Goal: Find specific page/section: Find specific page/section

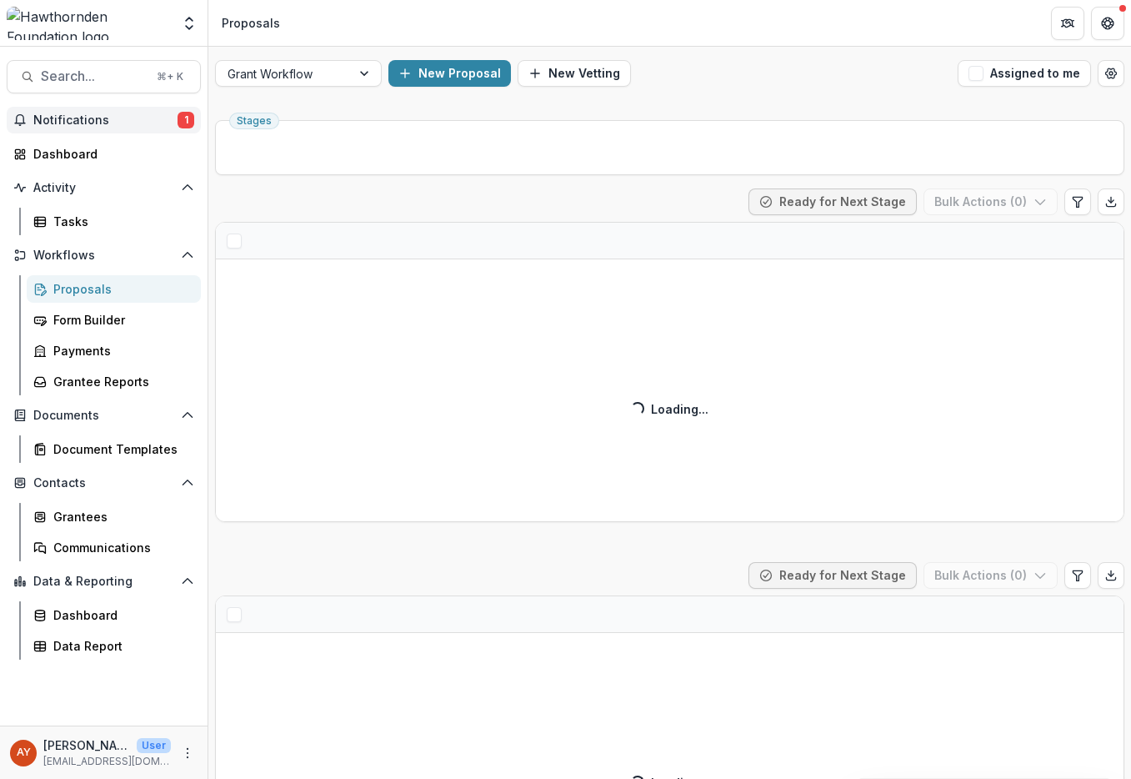
click at [173, 123] on span "Notifications" at bounding box center [105, 120] width 144 height 14
click at [153, 123] on span "Notifications" at bounding box center [105, 120] width 144 height 14
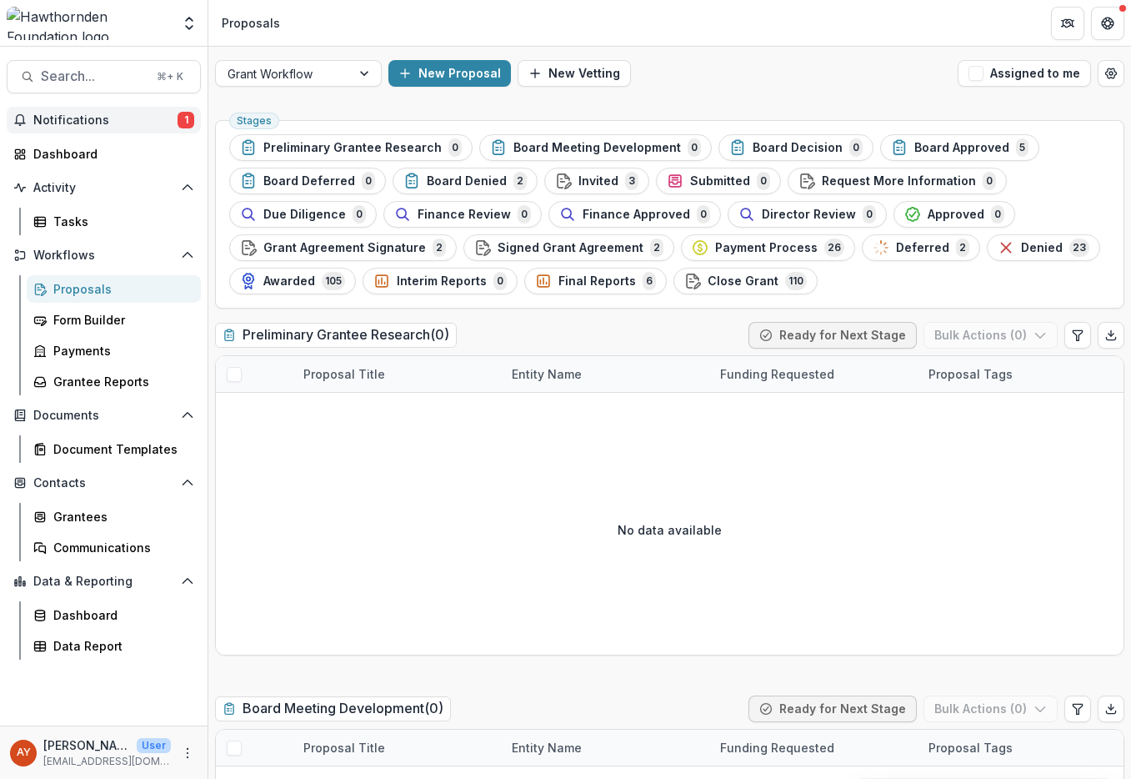
click at [148, 123] on span "Notifications" at bounding box center [105, 120] width 144 height 14
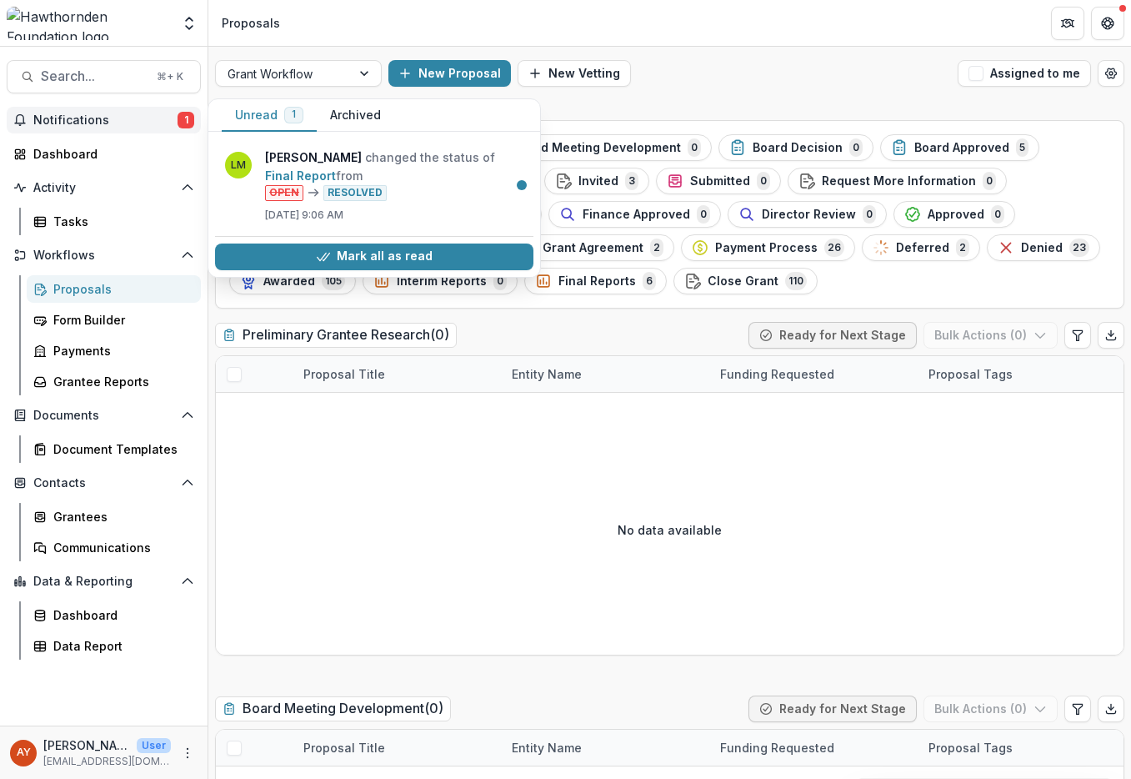
click at [148, 123] on span "Notifications" at bounding box center [105, 120] width 144 height 14
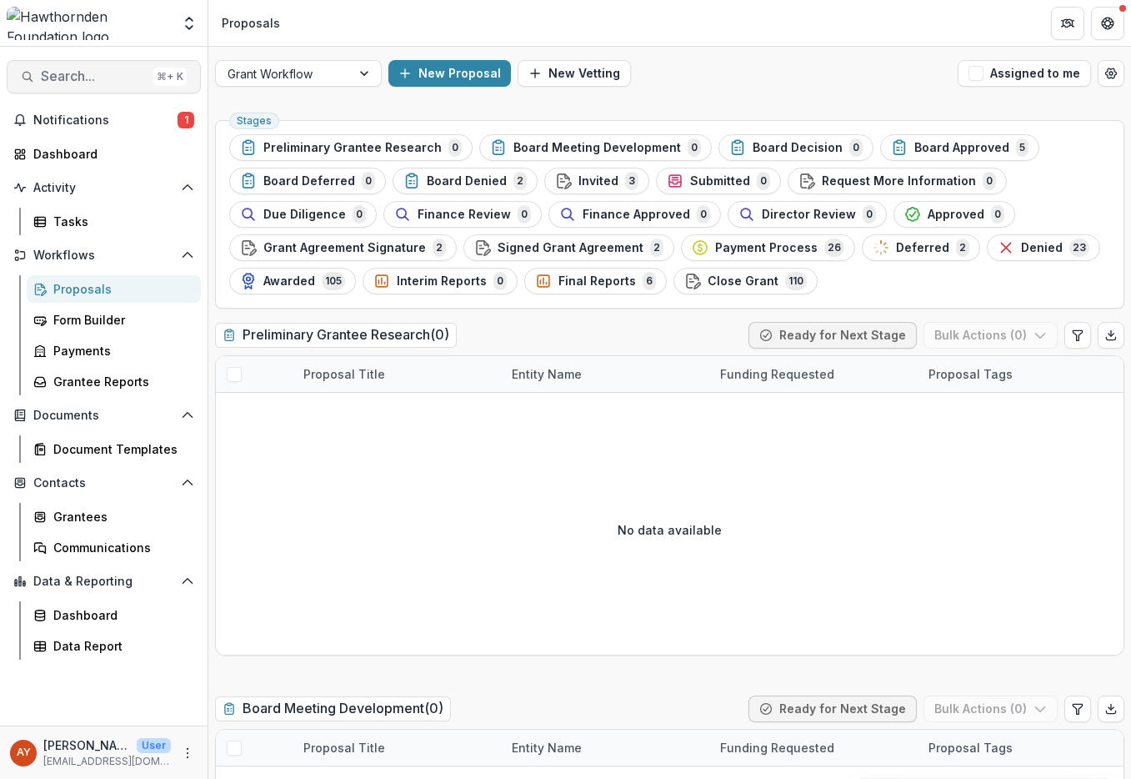
click at [75, 78] on span "Search..." at bounding box center [94, 76] width 106 height 16
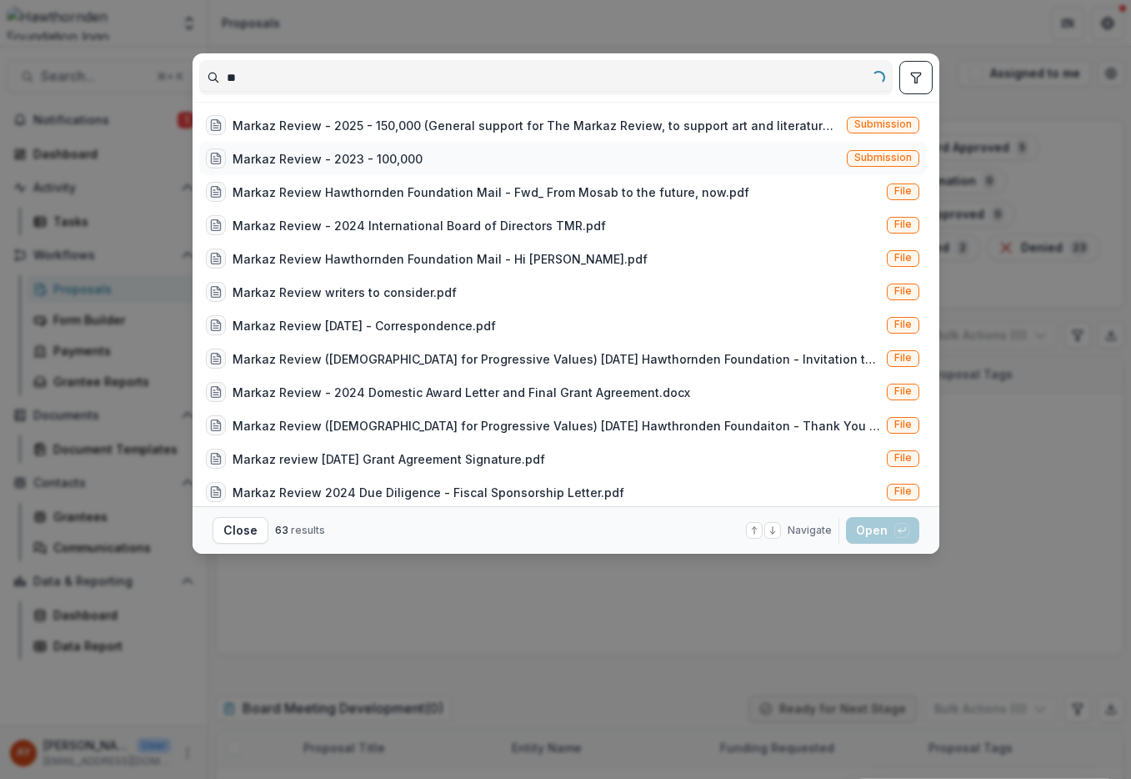
type input "*"
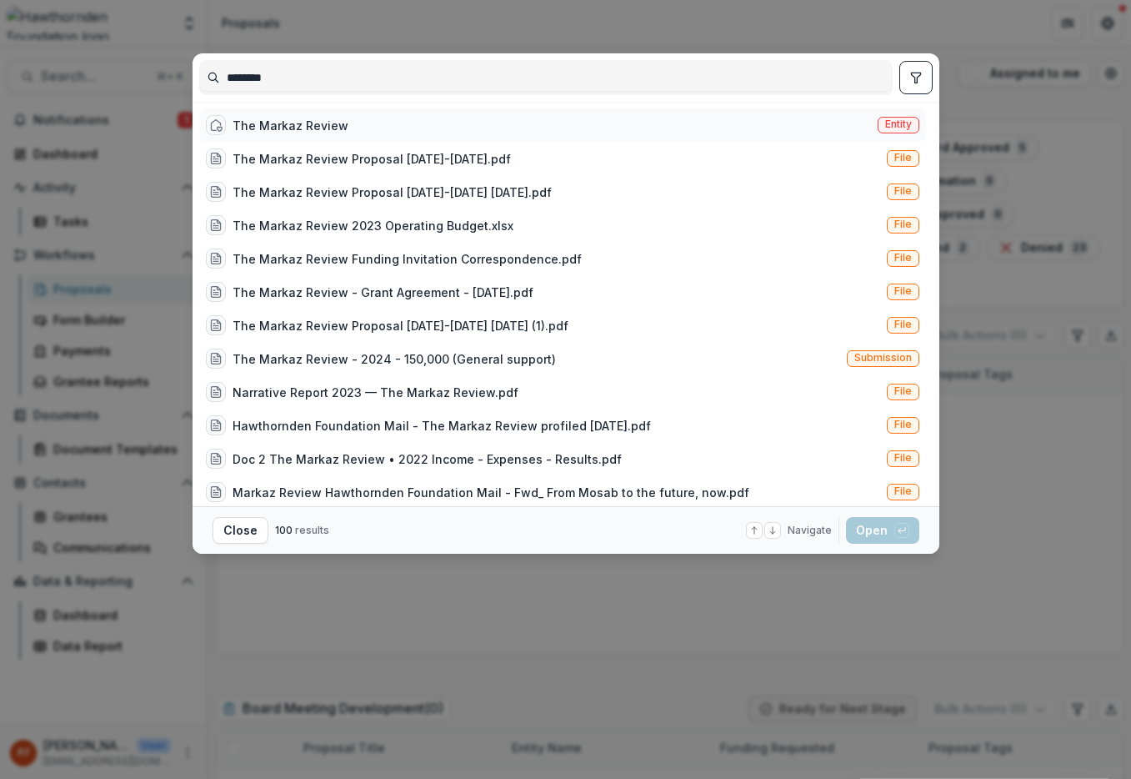
type input "********"
click at [323, 138] on div "The Markaz Review Entity" at bounding box center [562, 124] width 727 height 33
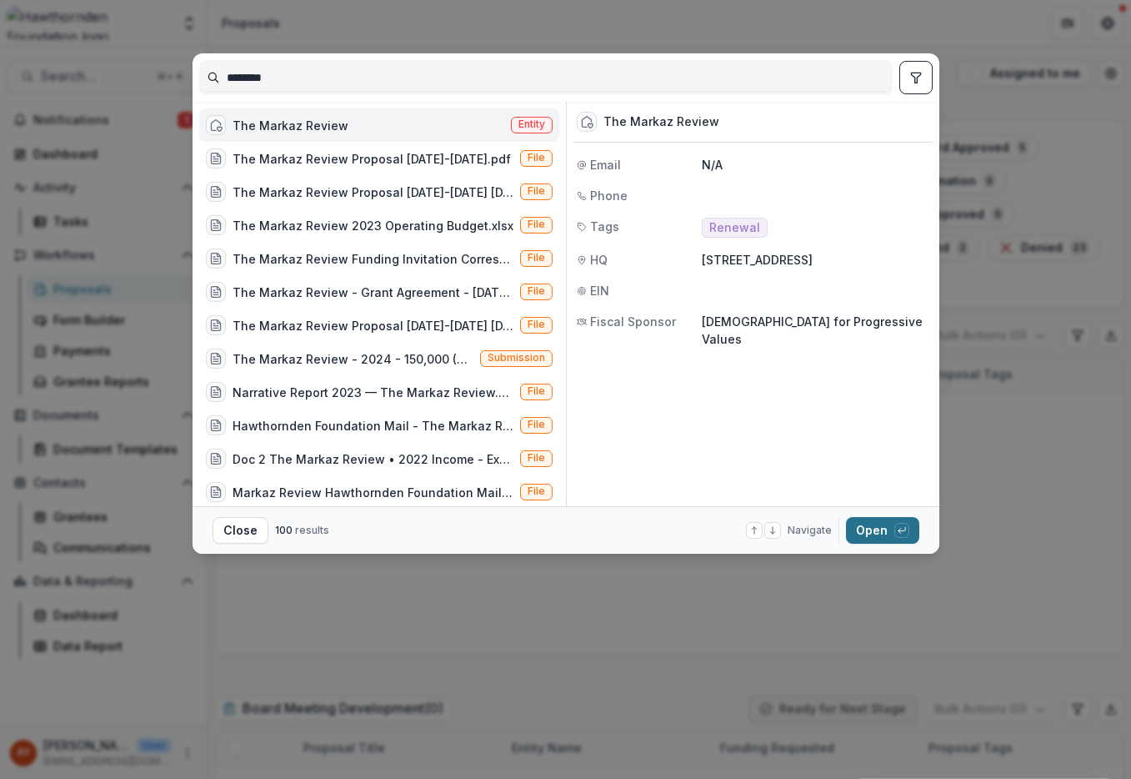
click at [895, 524] on div "button" at bounding box center [901, 530] width 15 height 15
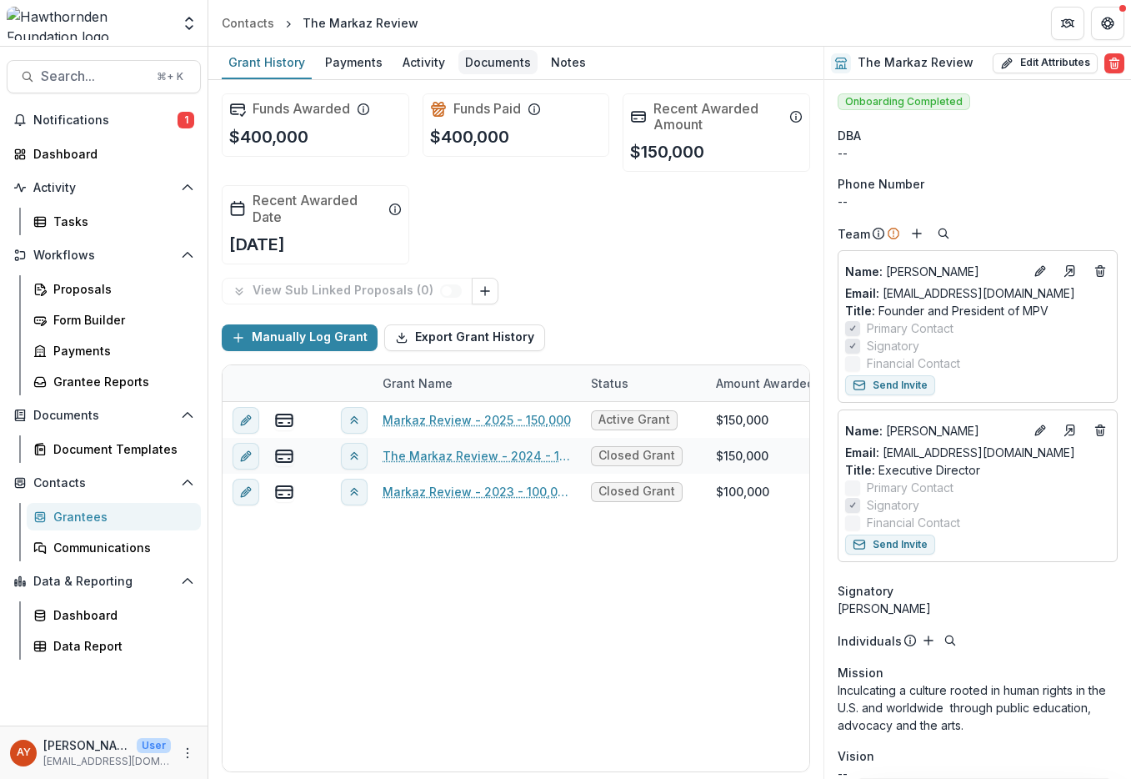
click at [513, 68] on div "Documents" at bounding box center [497, 62] width 79 height 24
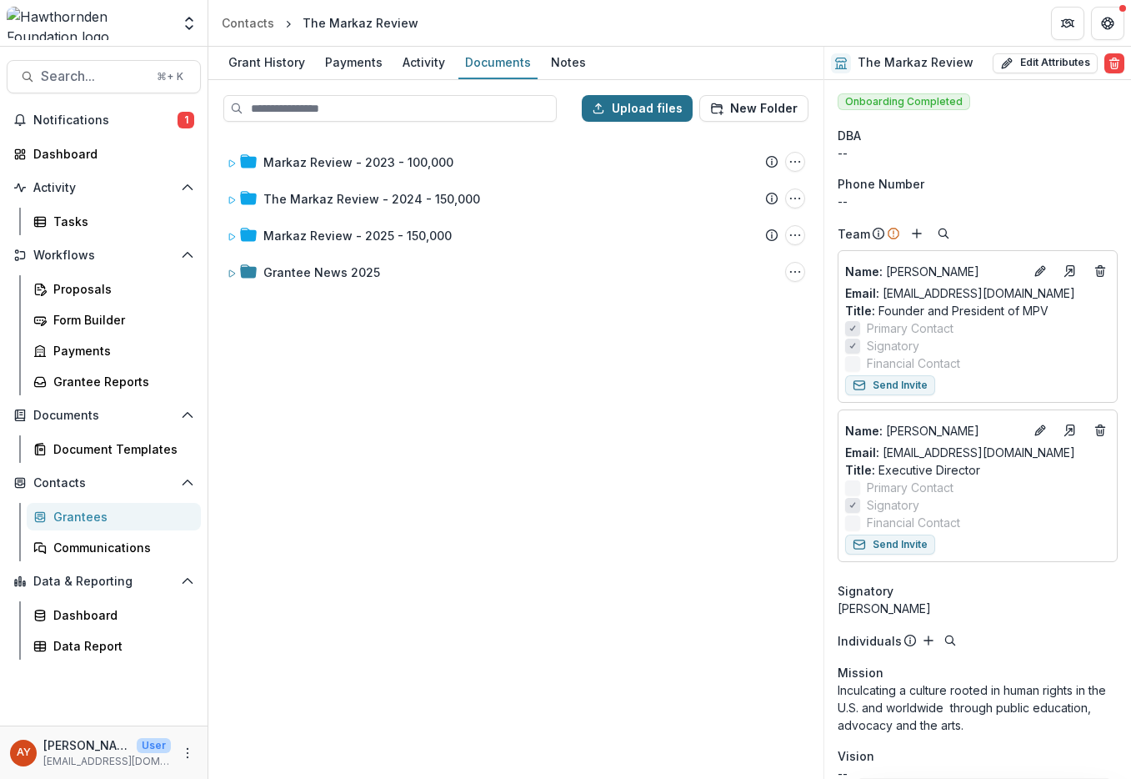
click at [657, 108] on button "Upload files" at bounding box center [637, 108] width 111 height 27
type input "**********"
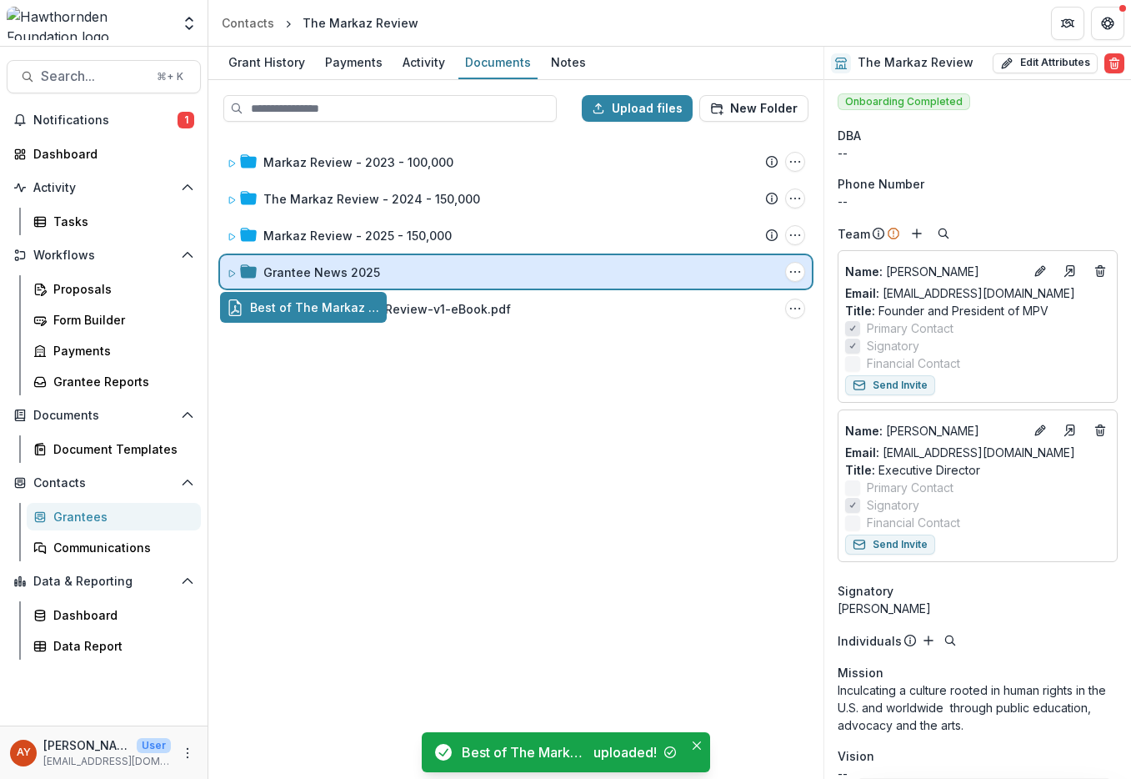
drag, startPoint x: 396, startPoint y: 320, endPoint x: 535, endPoint y: 272, distance: 147.4
click at [535, 272] on div "Upload files New Folder Markaz Review - 2023 - 100,000 Submission Temelio Propo…" at bounding box center [515, 429] width 615 height 699
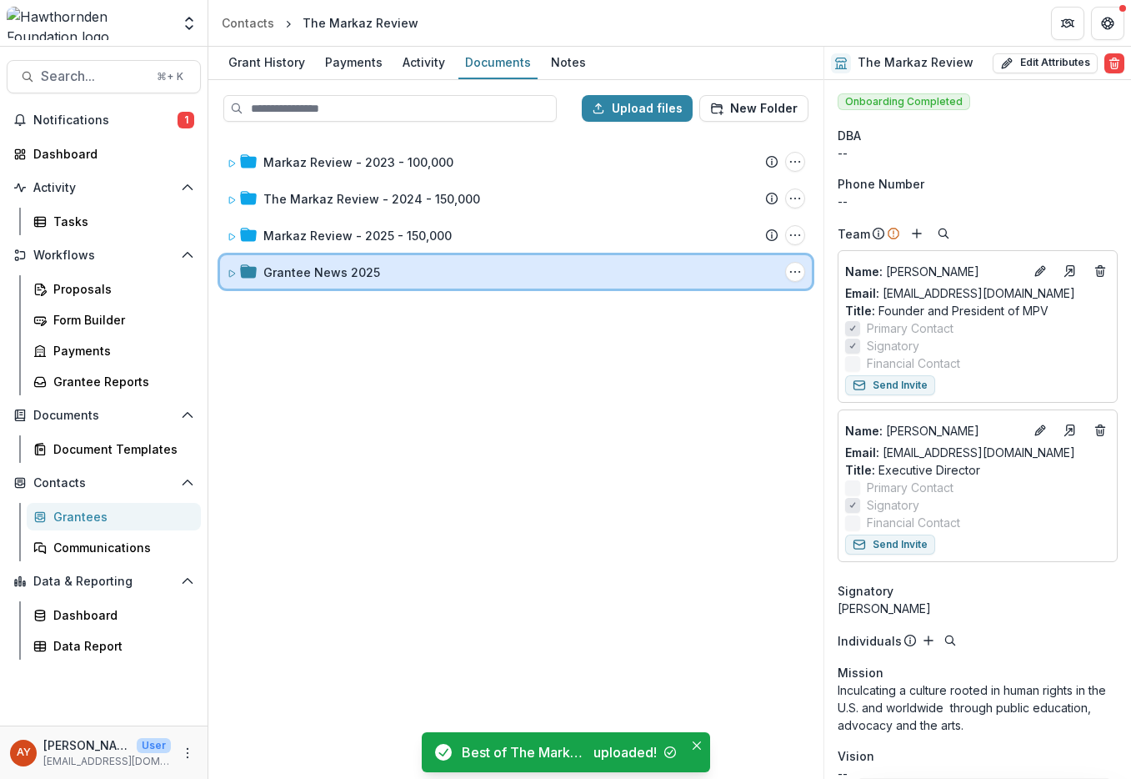
click at [492, 268] on div "Grantee News 2025" at bounding box center [520, 272] width 515 height 18
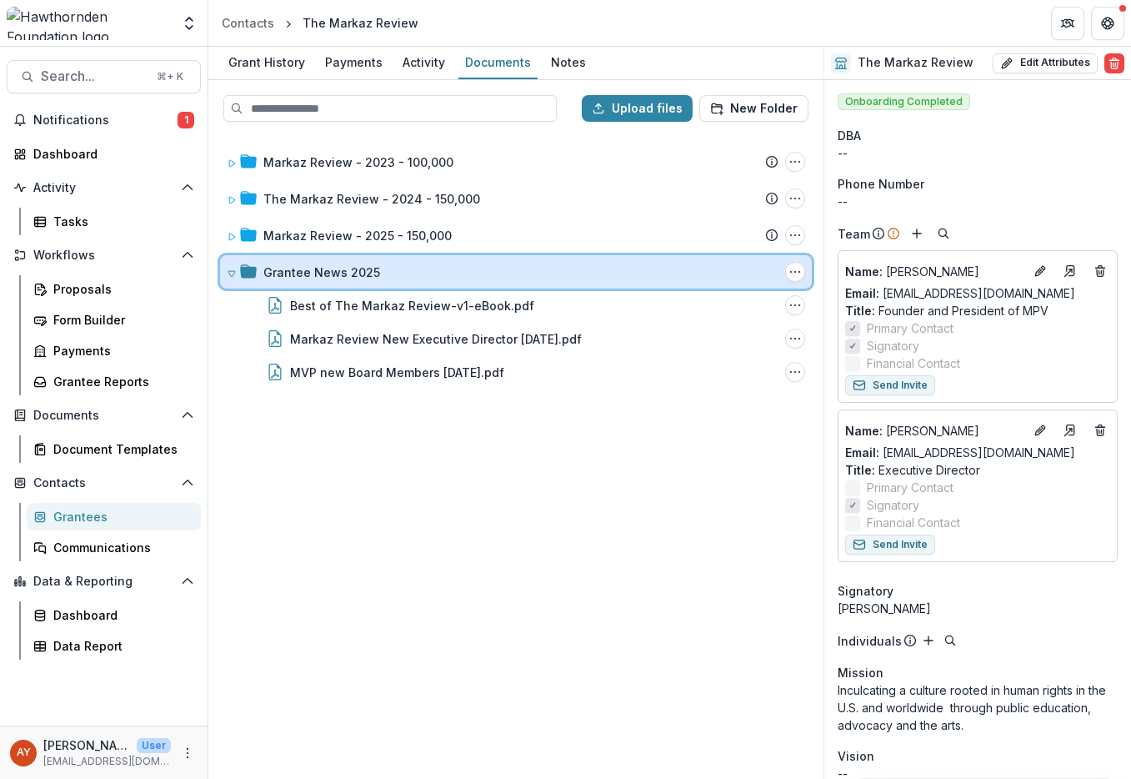
click at [492, 268] on div "Grantee News 2025" at bounding box center [520, 272] width 515 height 18
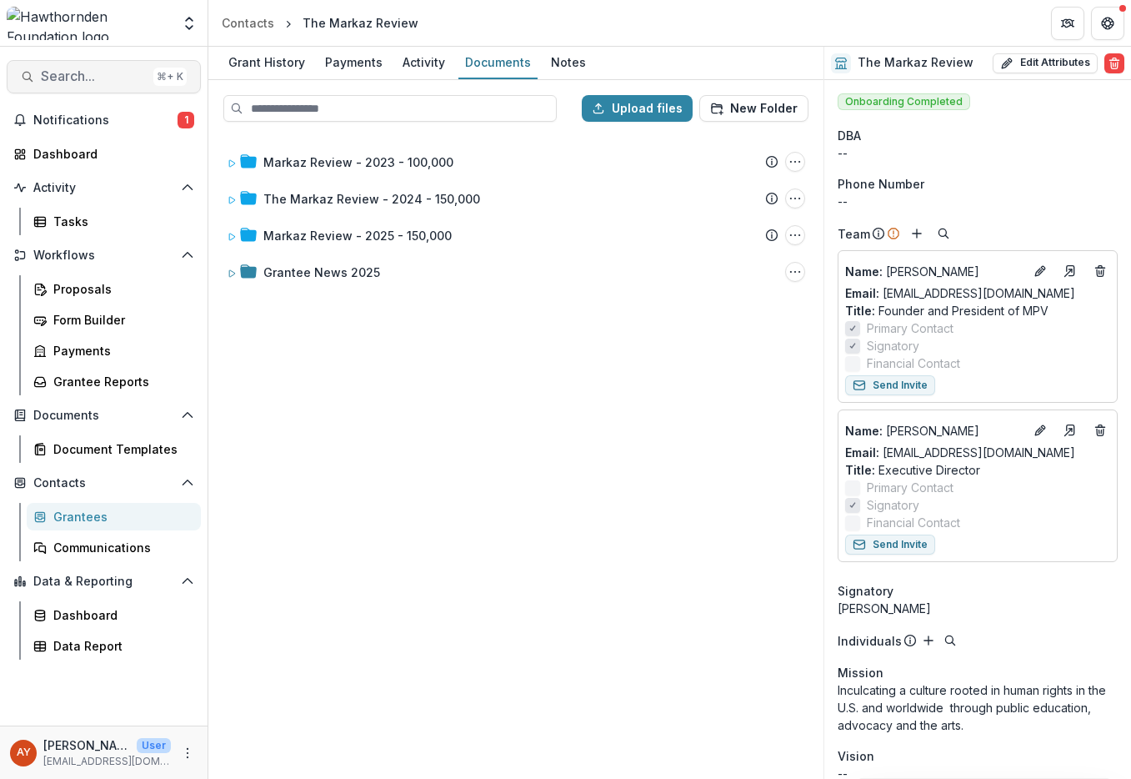
click at [93, 84] on span "Search..." at bounding box center [94, 76] width 106 height 16
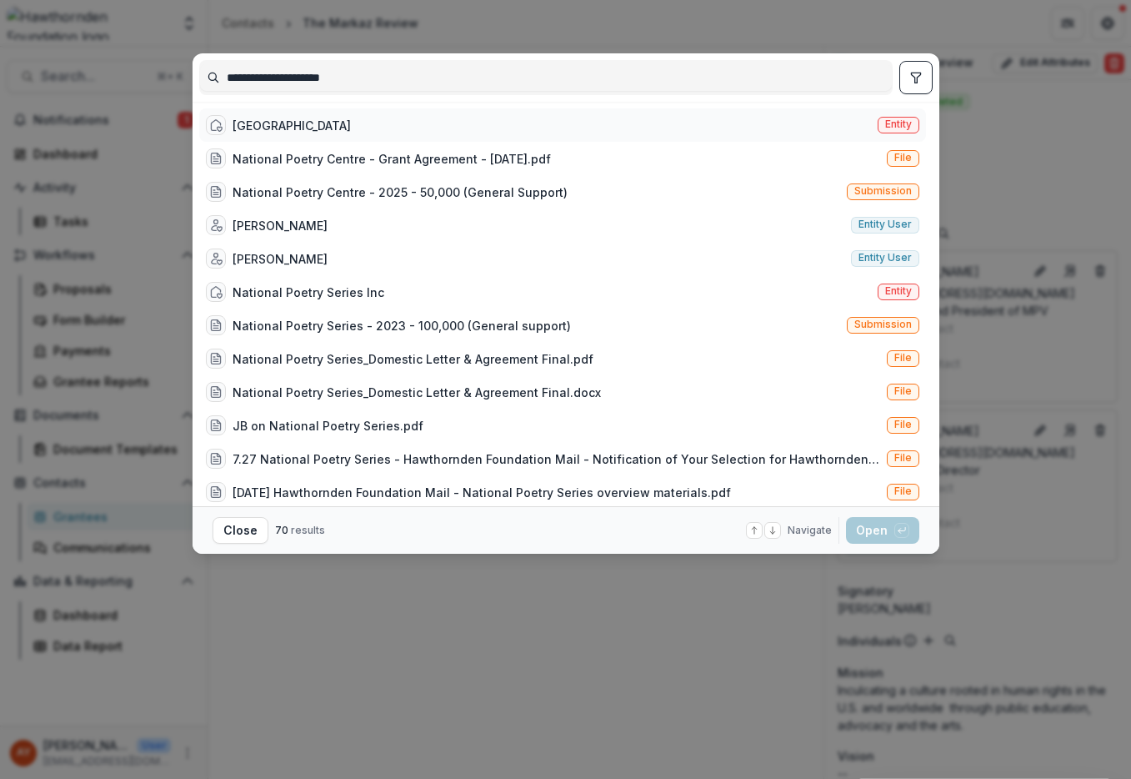
type input "**********"
click at [373, 112] on div "National Poetry Centre Entity" at bounding box center [562, 124] width 727 height 33
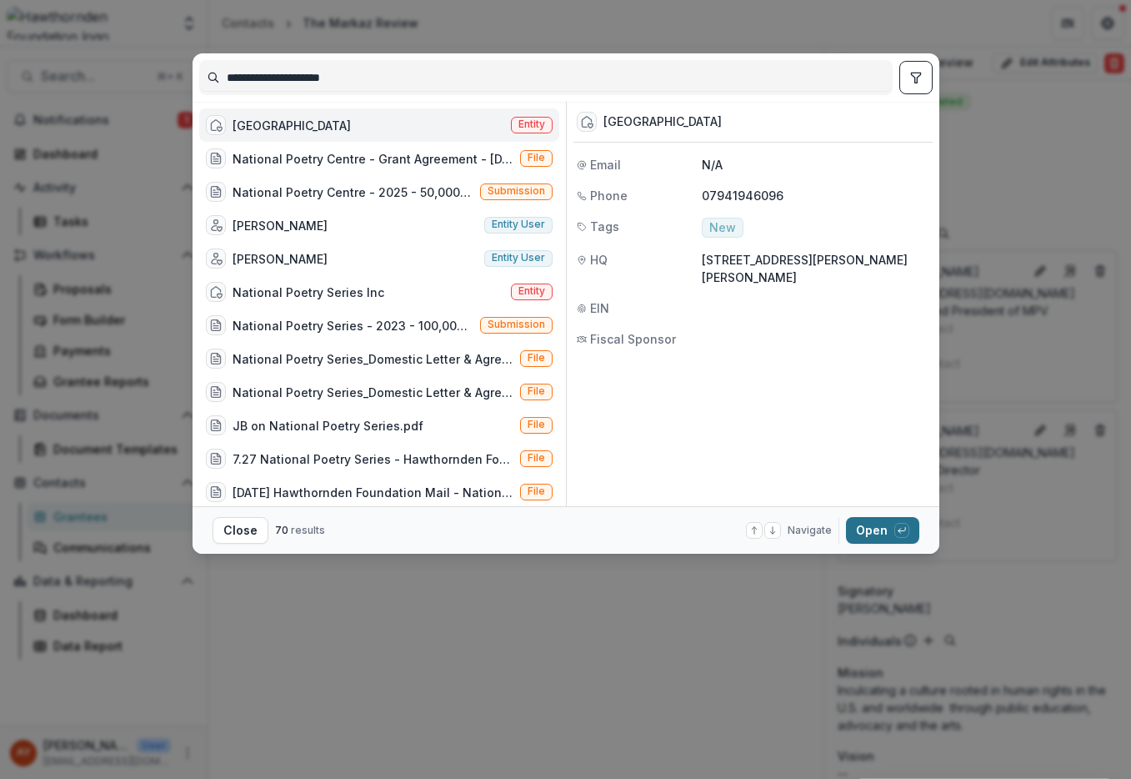
click at [869, 534] on button "Open with enter key" at bounding box center [882, 530] width 73 height 27
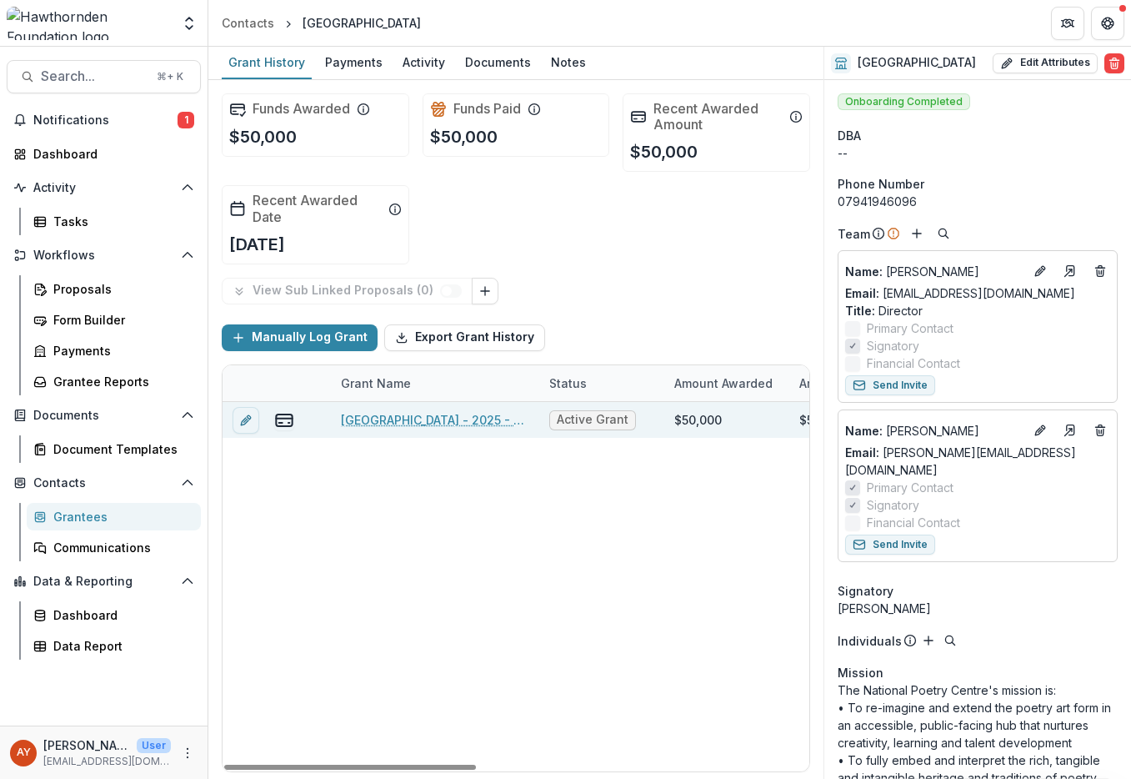
click at [468, 420] on link "National Poetry Centre - 2025 - 50,000" at bounding box center [435, 420] width 188 height 18
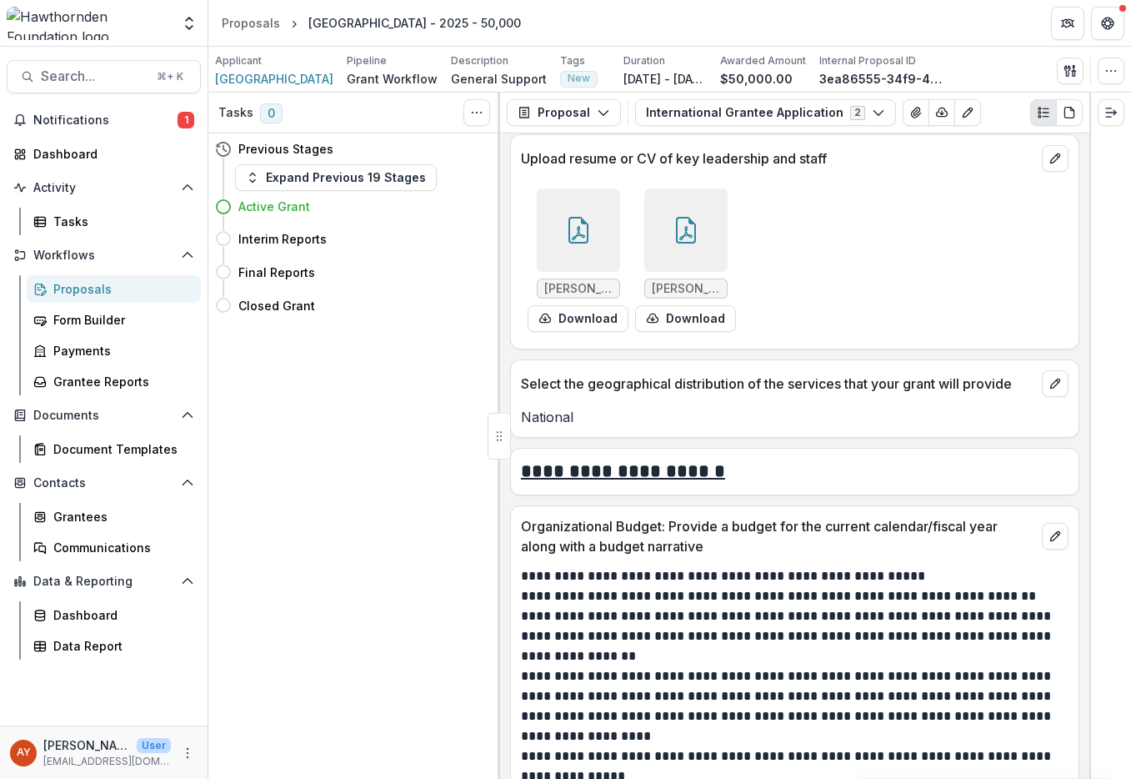
scroll to position [3016, 0]
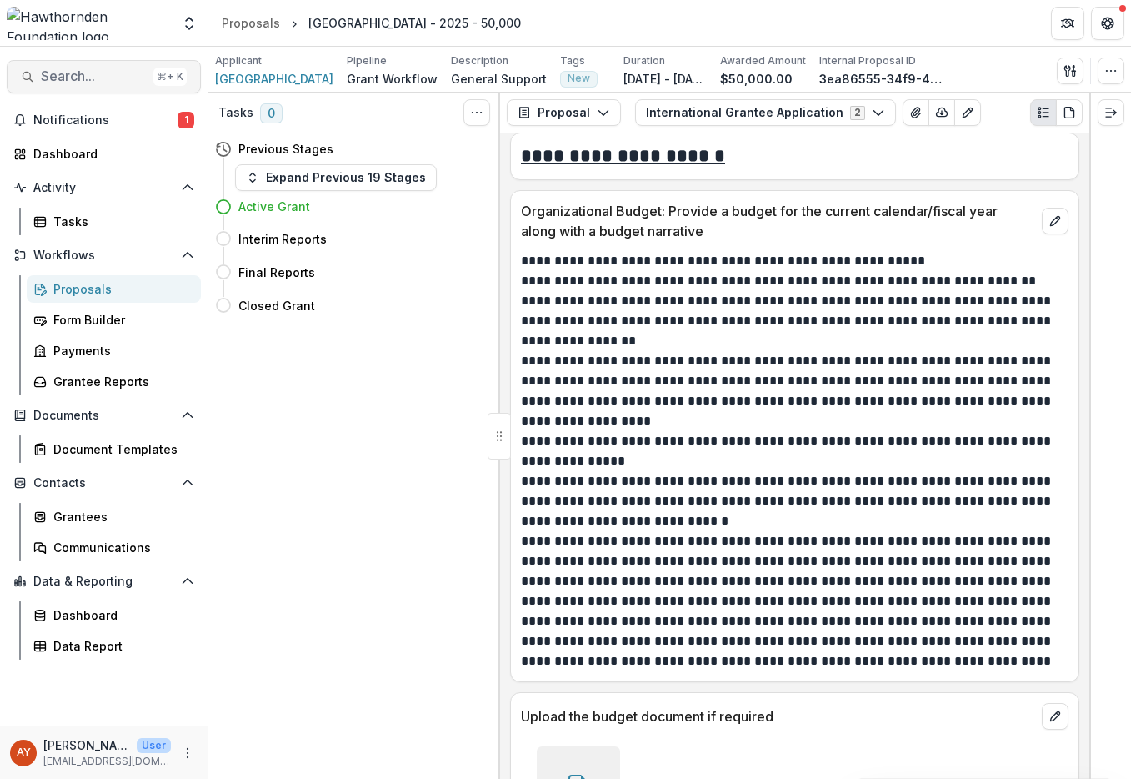
click at [137, 71] on span "Search..." at bounding box center [94, 76] width 106 height 16
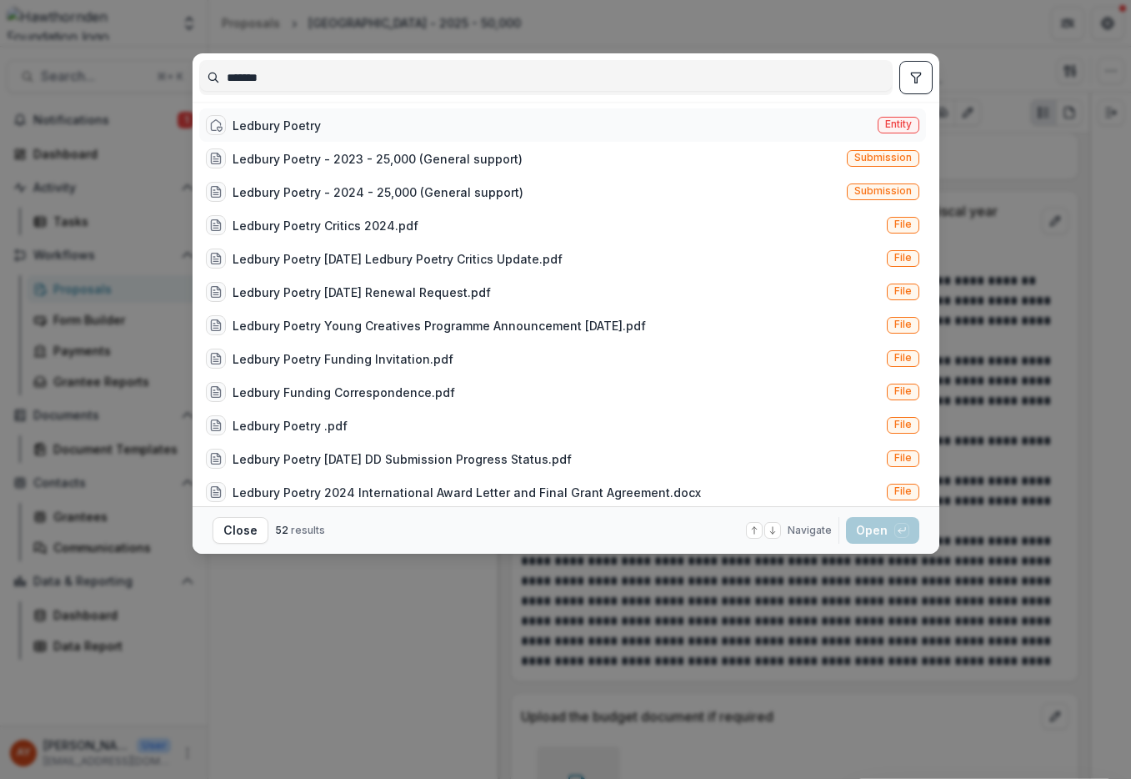
type input "*******"
click at [323, 130] on div "Ledbury Poetry Entity" at bounding box center [562, 124] width 727 height 33
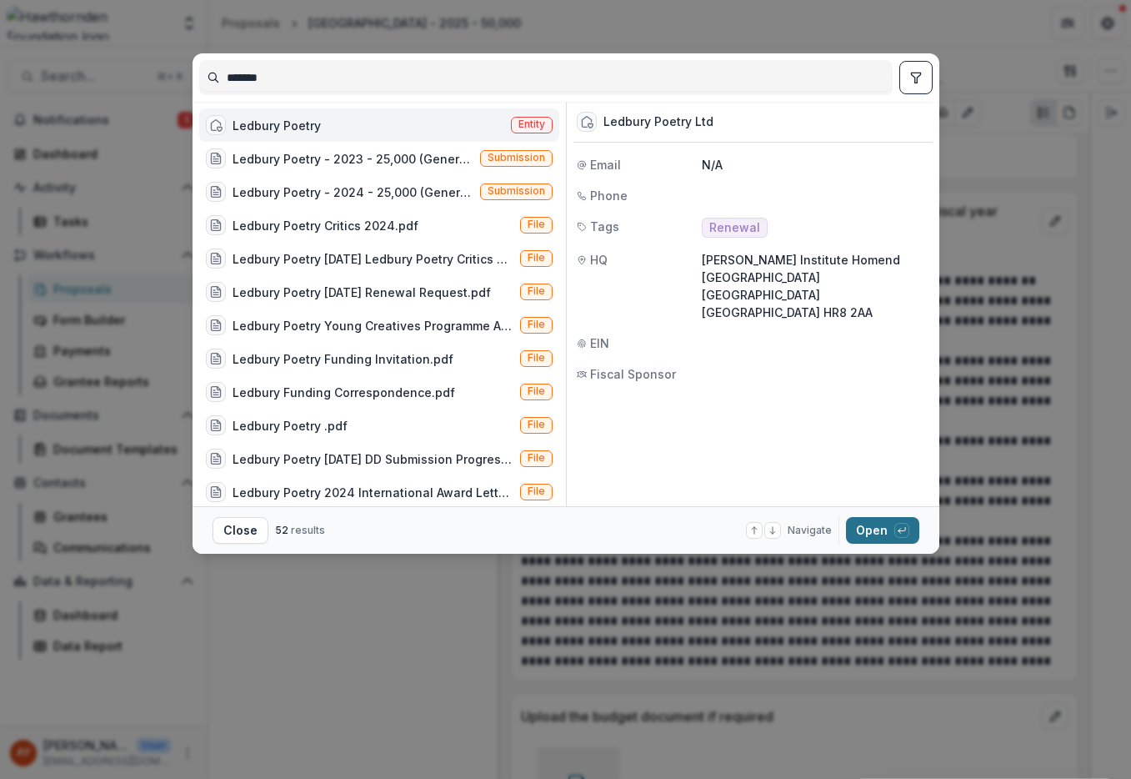
click at [904, 534] on icon "button" at bounding box center [902, 530] width 10 height 10
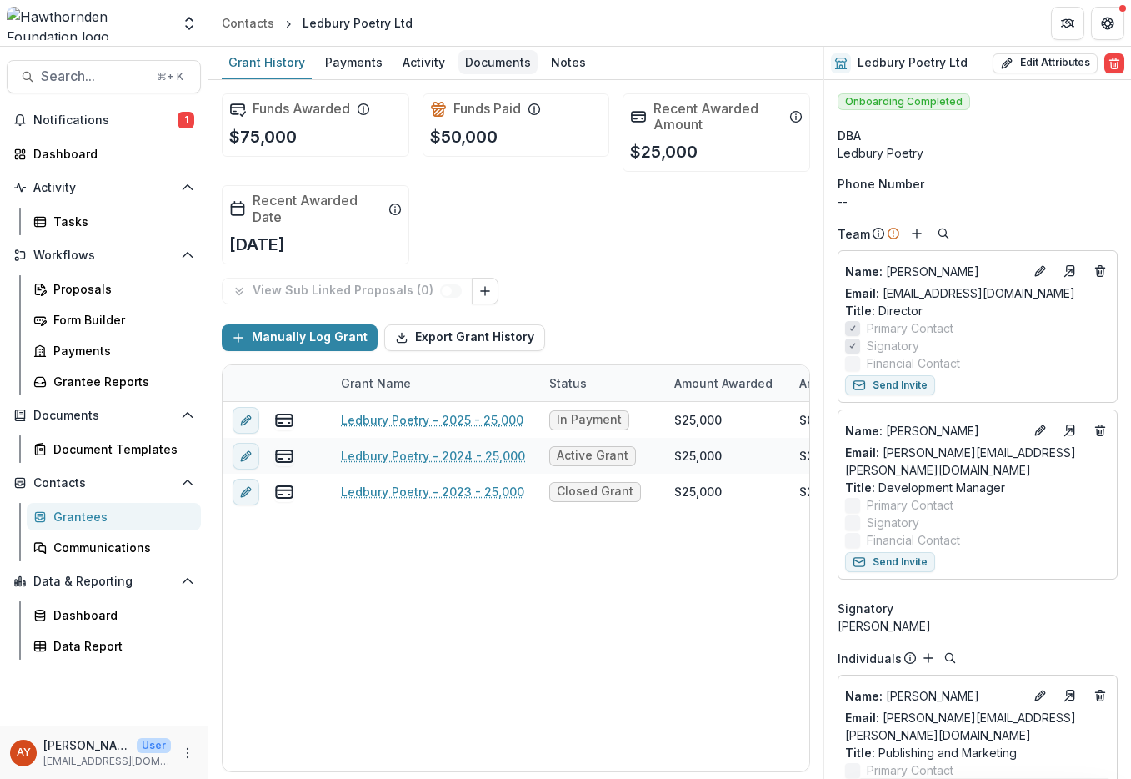
click at [498, 59] on div "Documents" at bounding box center [497, 62] width 79 height 24
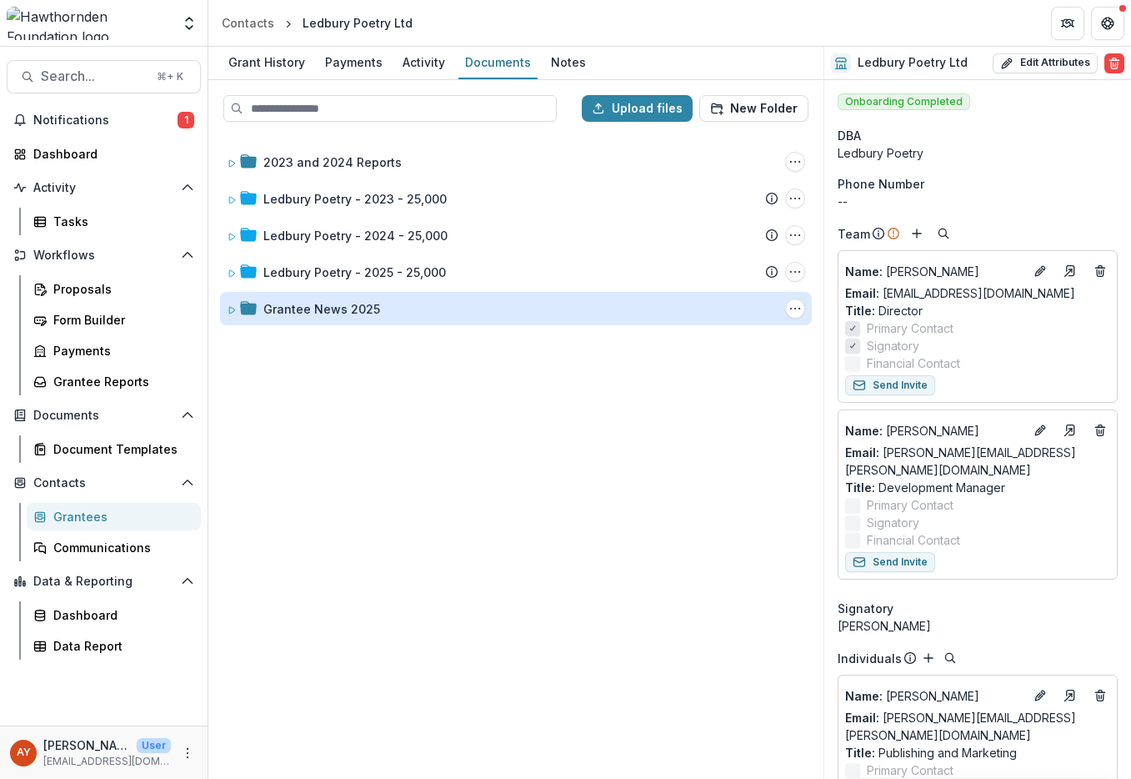
click at [333, 310] on div "Grantee News 2025" at bounding box center [321, 309] width 117 height 18
click at [332, 308] on div "Grantee News 2025" at bounding box center [321, 309] width 117 height 18
click at [343, 306] on div "Grantee News 2025" at bounding box center [321, 309] width 117 height 18
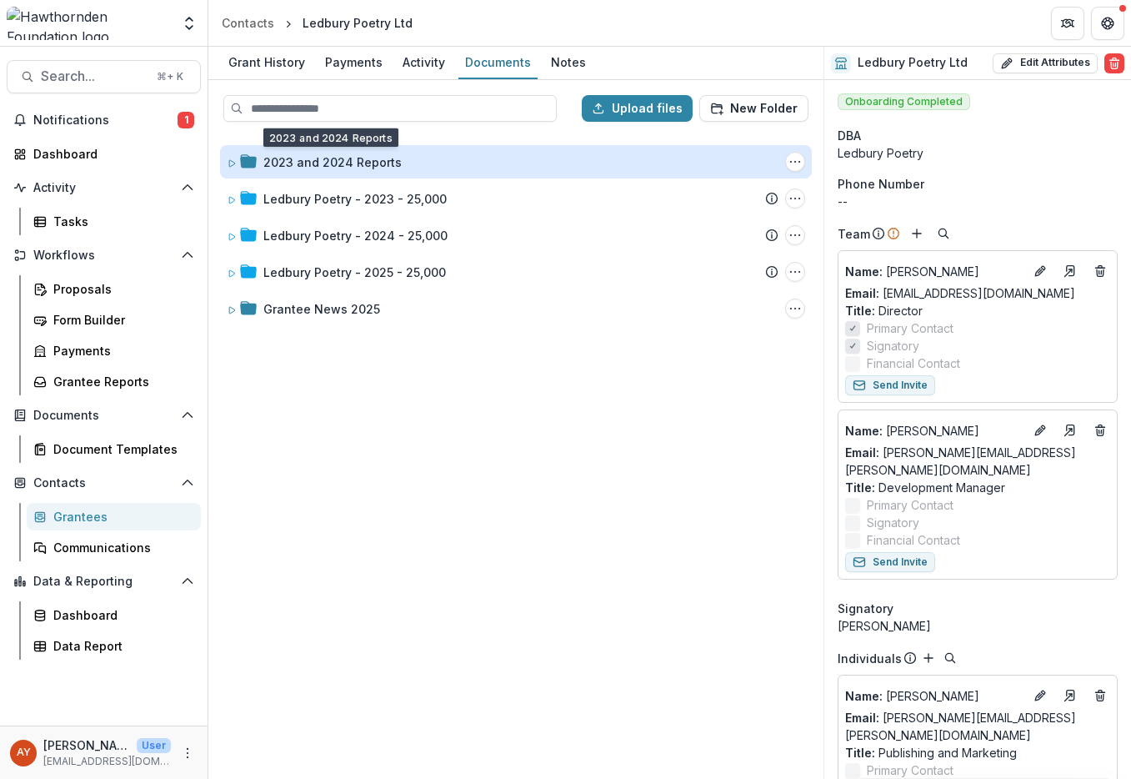
click at [355, 167] on div "2023 and 2024 Reports" at bounding box center [332, 162] width 138 height 18
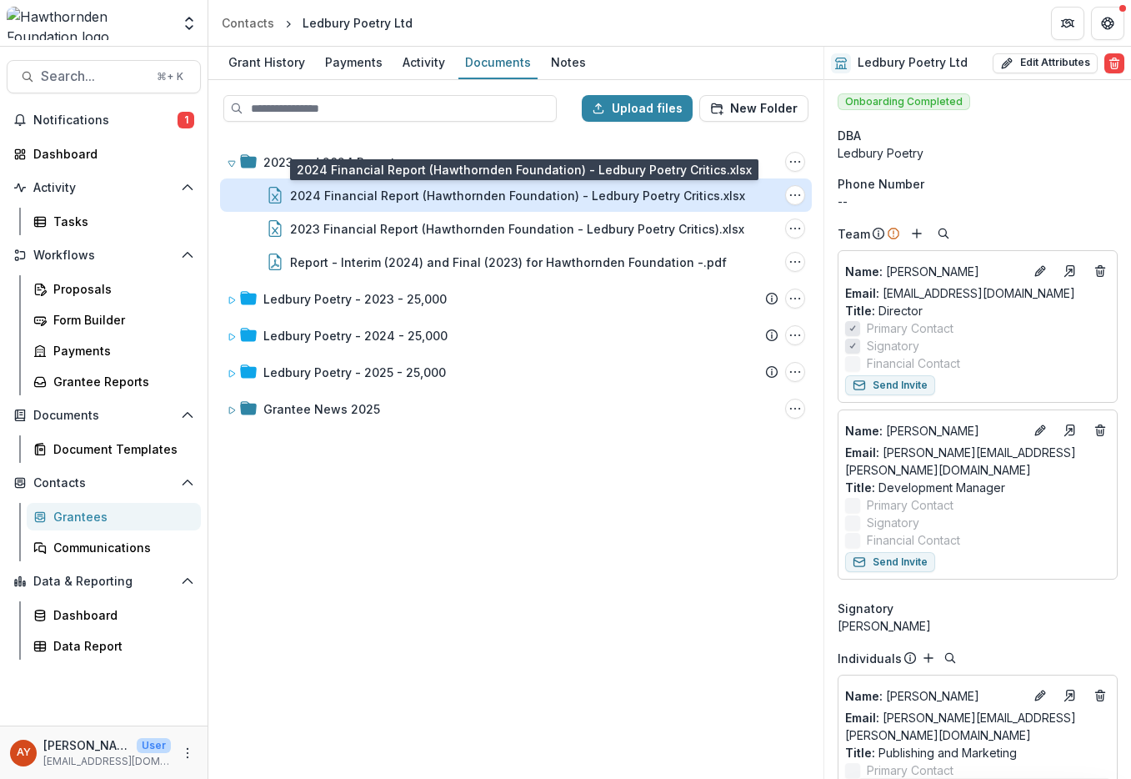
click at [426, 193] on div "2024 Financial Report (Hawthornden Foundation) - Ledbury Poetry Critics.xlsx" at bounding box center [517, 196] width 455 height 18
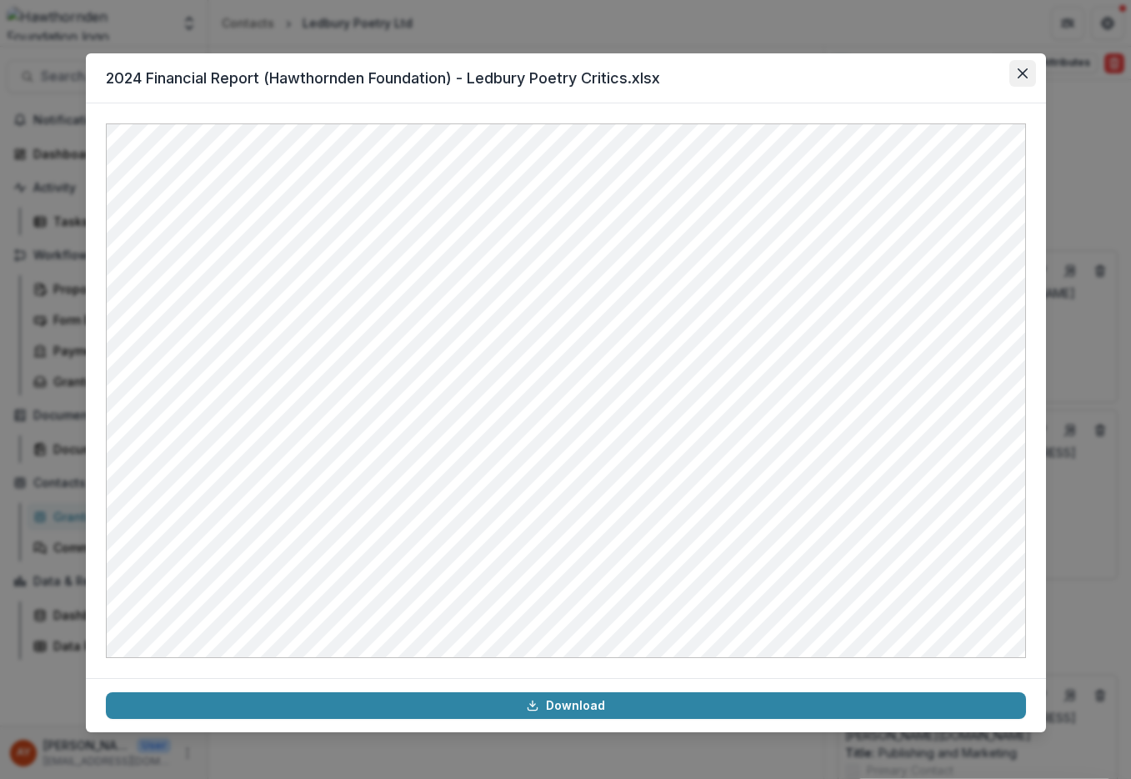
click at [1029, 70] on button "Close" at bounding box center [1022, 73] width 27 height 27
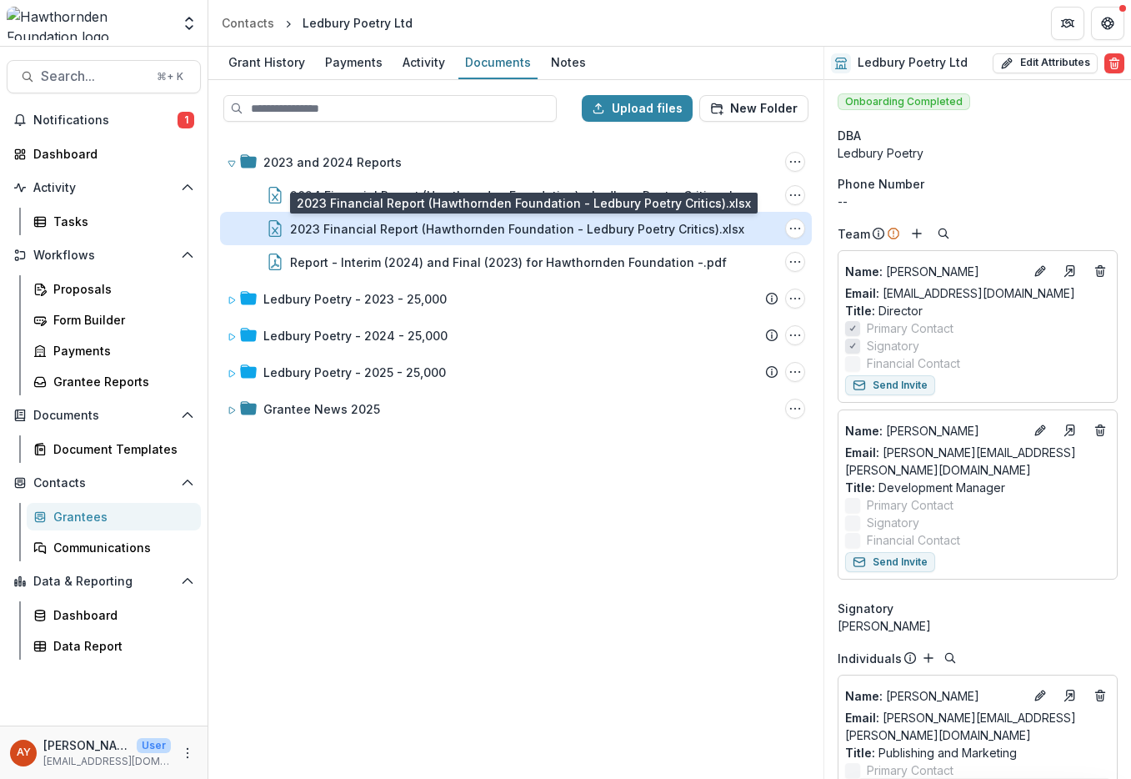
click at [479, 233] on div "2023 Financial Report (Hawthornden Foundation - Ledbury Poetry Critics).xlsx" at bounding box center [517, 229] width 454 height 18
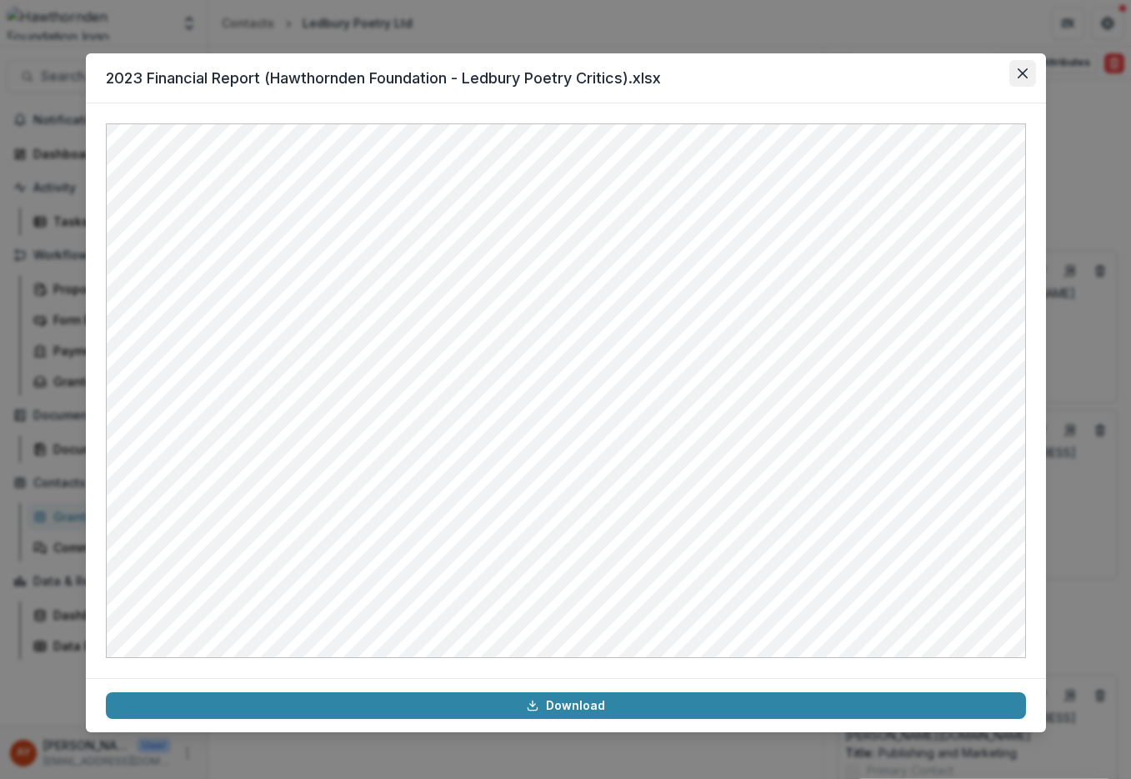
click at [1024, 68] on icon "Close" at bounding box center [1023, 73] width 10 height 10
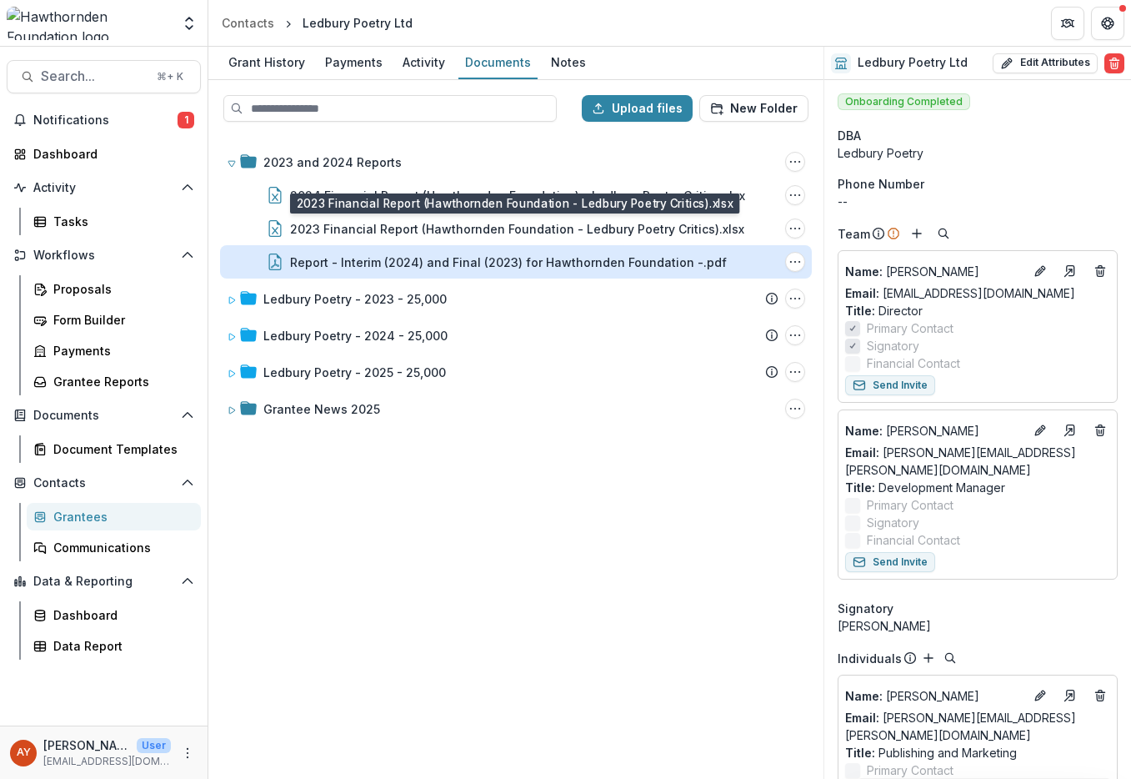
click at [466, 256] on div "Report - Interim (2024) and Final (2023) for Hawthornden Foundation -.pdf" at bounding box center [508, 262] width 437 height 18
